Goal: Check status: Check status

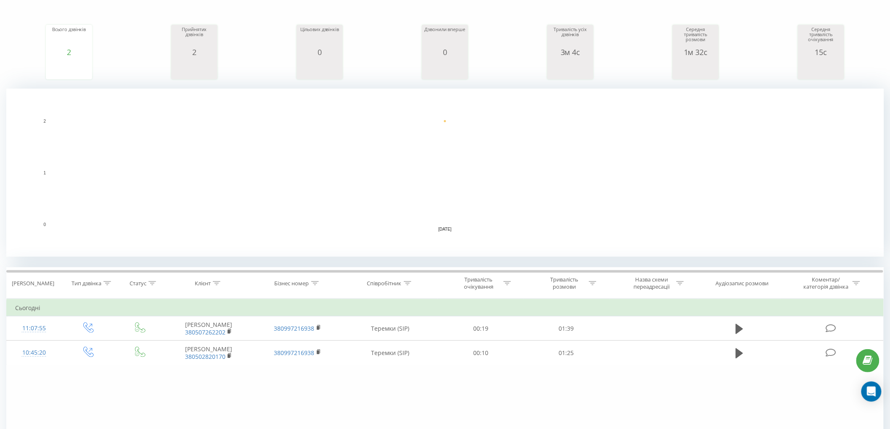
scroll to position [186, 0]
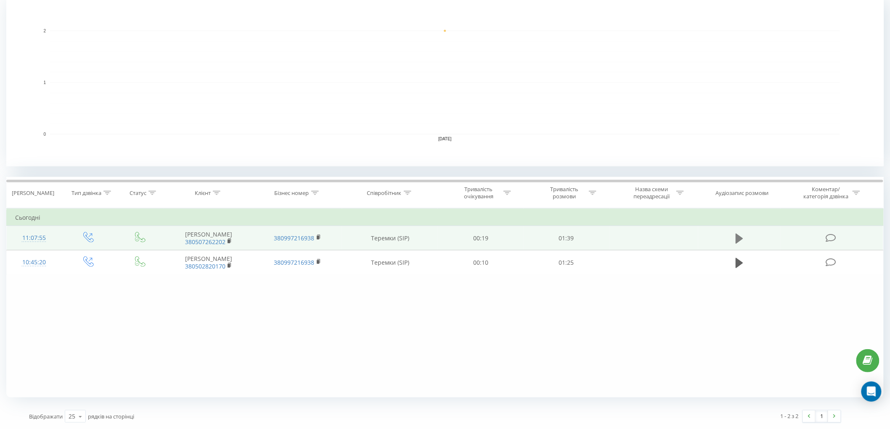
click at [737, 238] on icon at bounding box center [739, 238] width 8 height 10
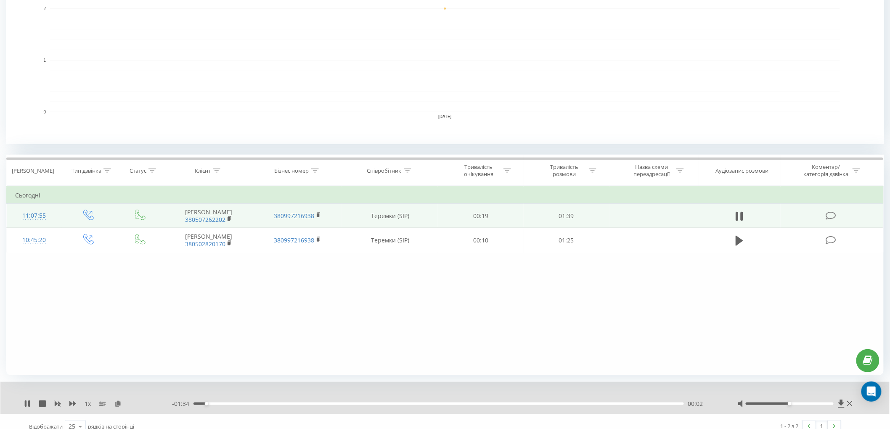
scroll to position [218, 0]
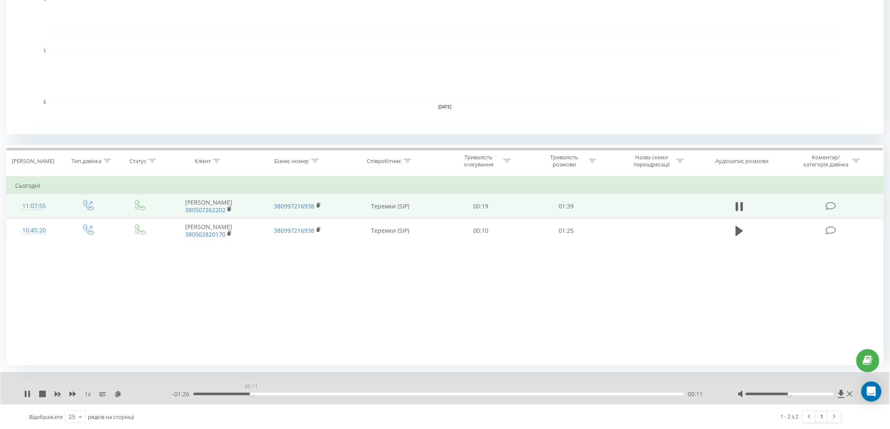
click at [251, 394] on div "00:11" at bounding box center [438, 394] width 490 height 3
click at [317, 394] on div "00:12" at bounding box center [438, 394] width 490 height 3
click at [24, 394] on icon at bounding box center [27, 394] width 7 height 7
click at [29, 391] on icon at bounding box center [27, 394] width 7 height 7
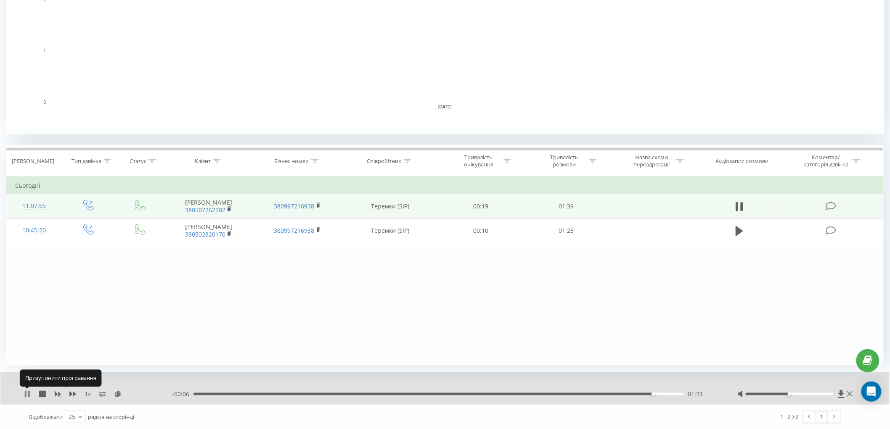
click at [25, 393] on icon at bounding box center [26, 394] width 2 height 7
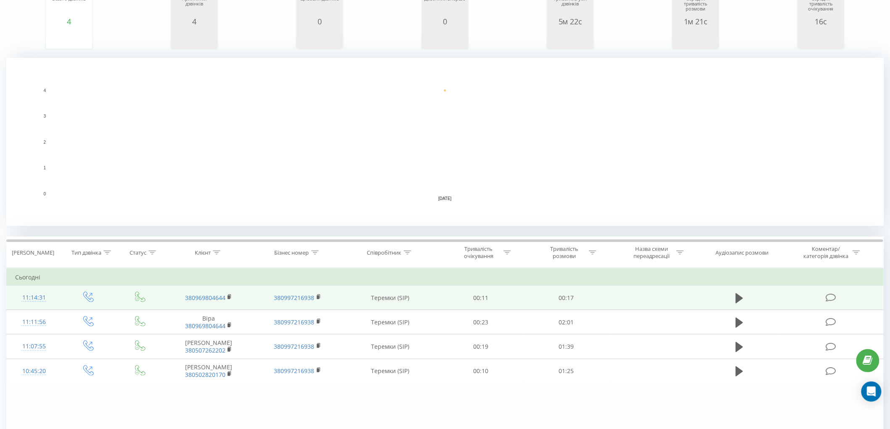
scroll to position [139, 0]
